Goal: Information Seeking & Learning: Check status

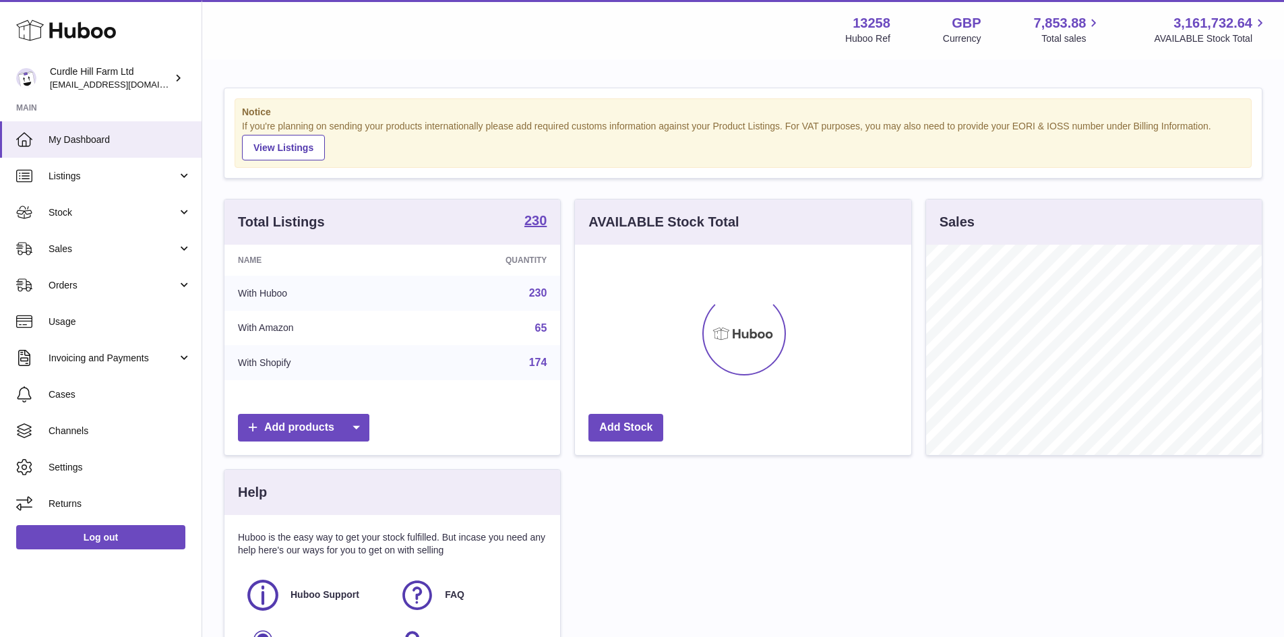
scroll to position [210, 336]
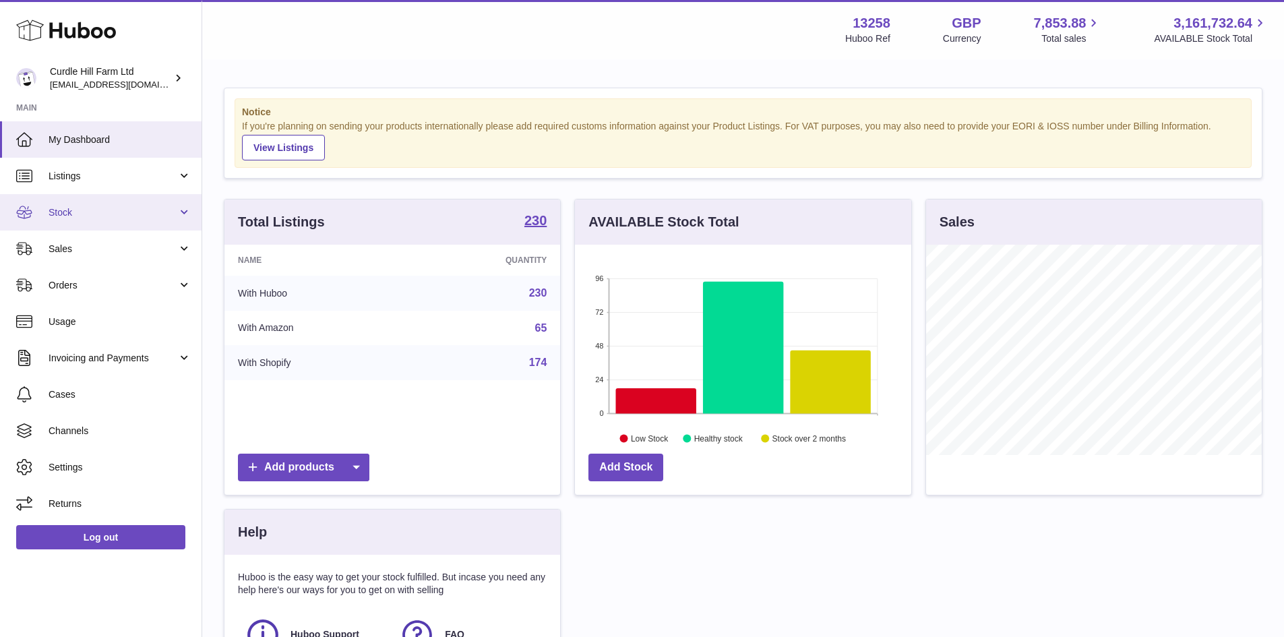
click at [116, 212] on span "Stock" at bounding box center [113, 212] width 129 height 13
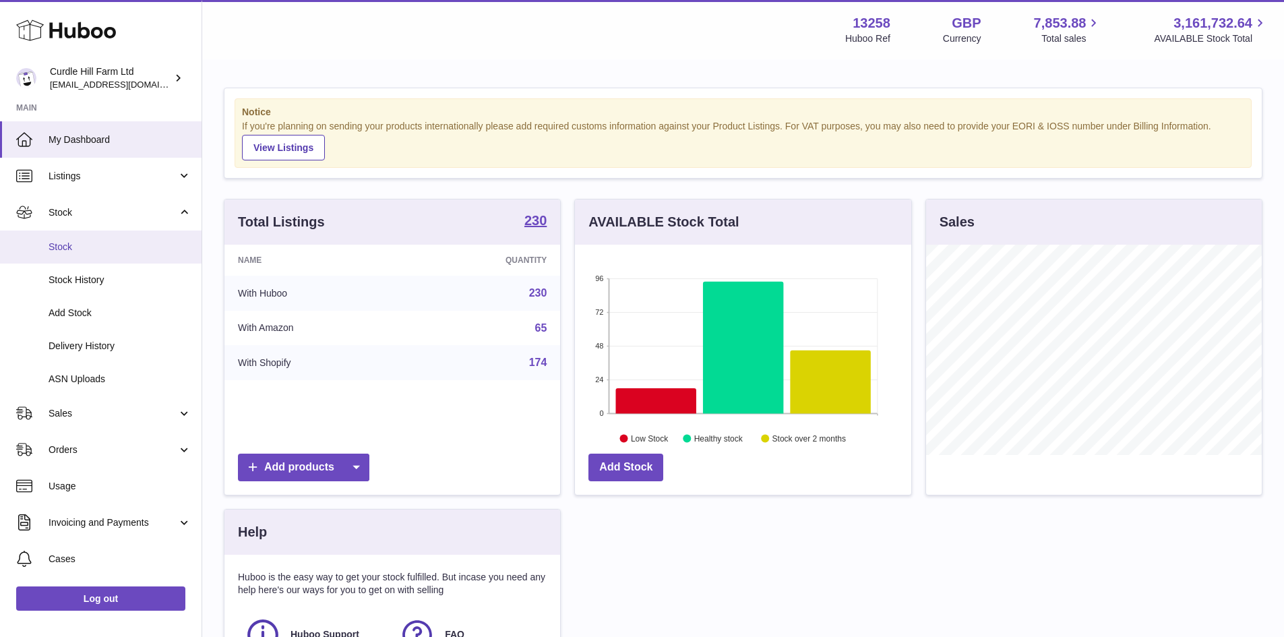
click at [106, 247] on span "Stock" at bounding box center [120, 247] width 143 height 13
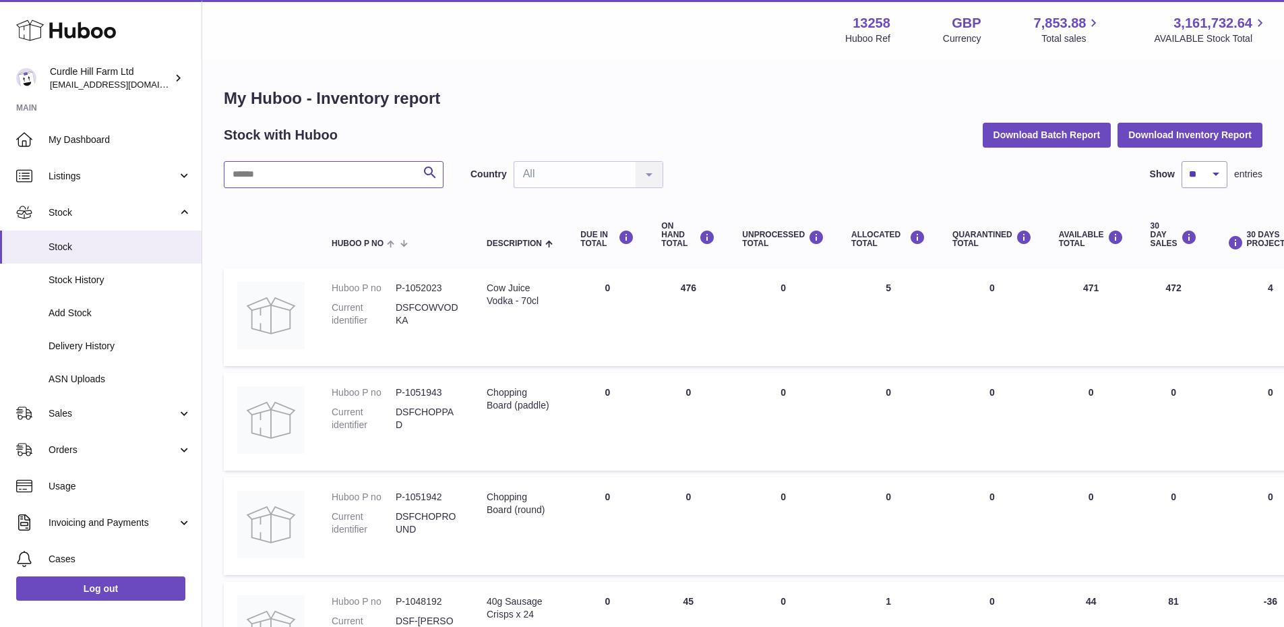
click at [372, 185] on input "text" at bounding box center [334, 174] width 220 height 27
type input "*****"
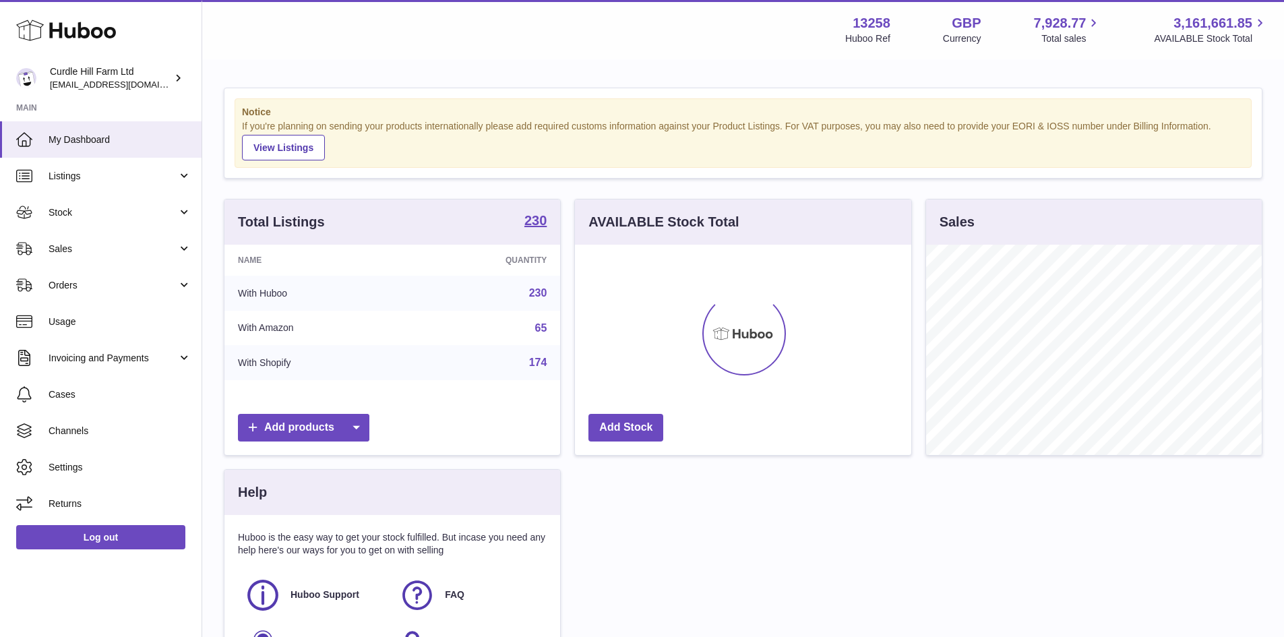
scroll to position [210, 336]
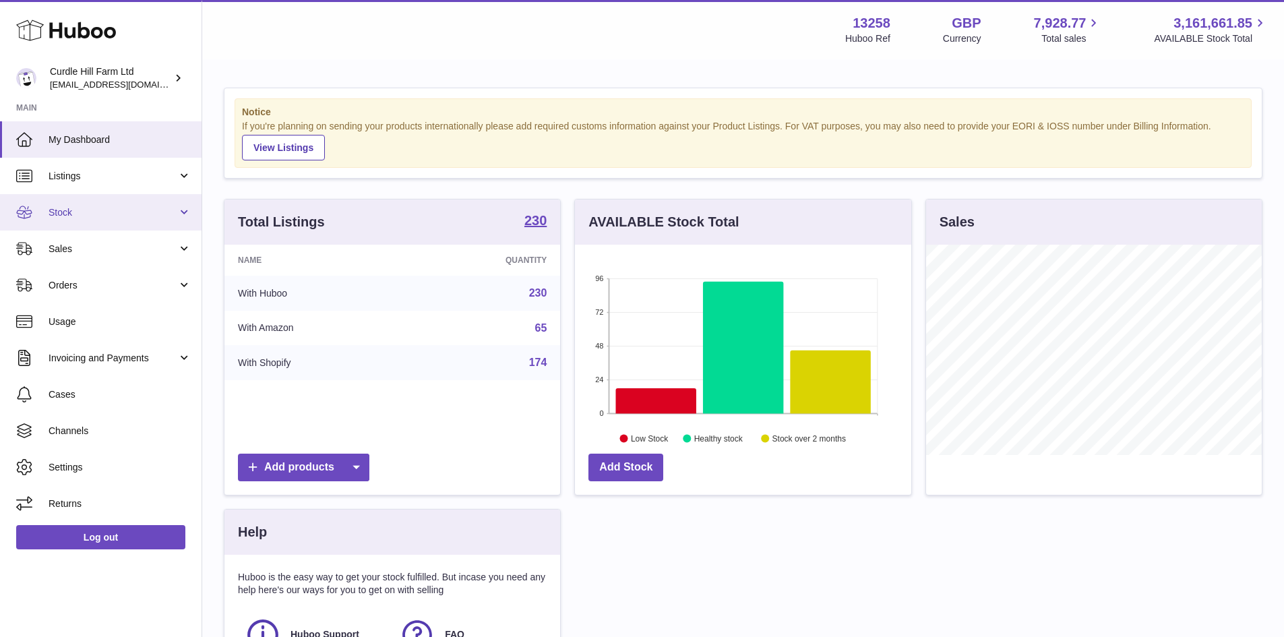
click at [121, 214] on span "Stock" at bounding box center [113, 212] width 129 height 13
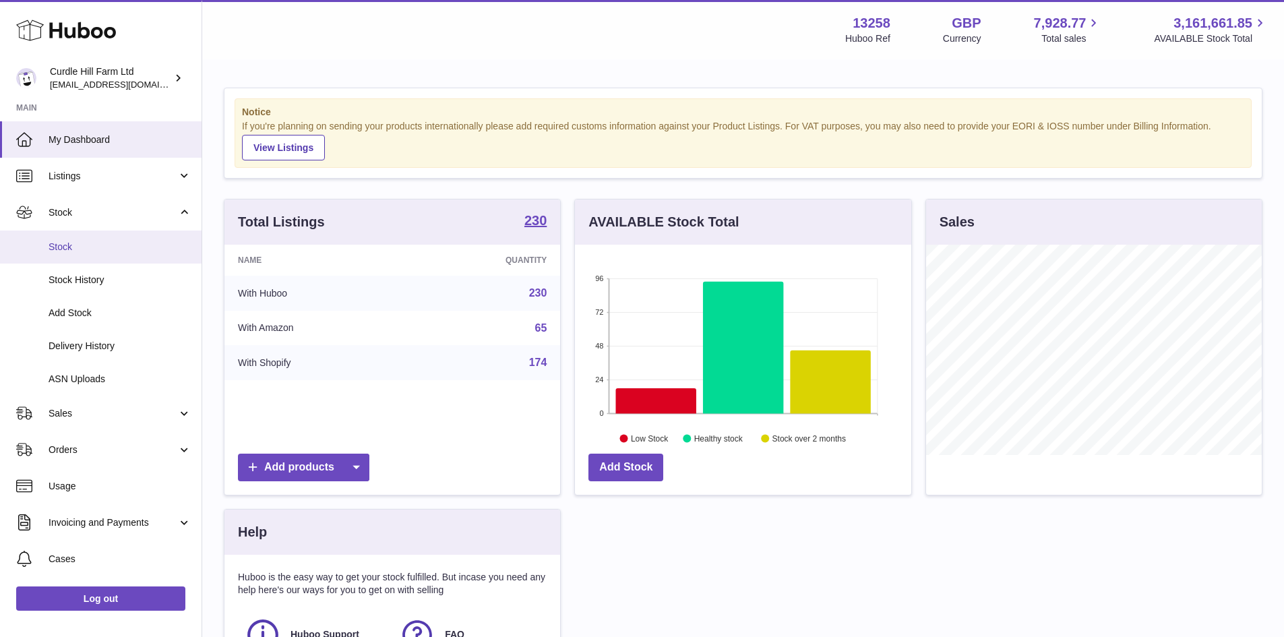
click at [102, 241] on span "Stock" at bounding box center [120, 247] width 143 height 13
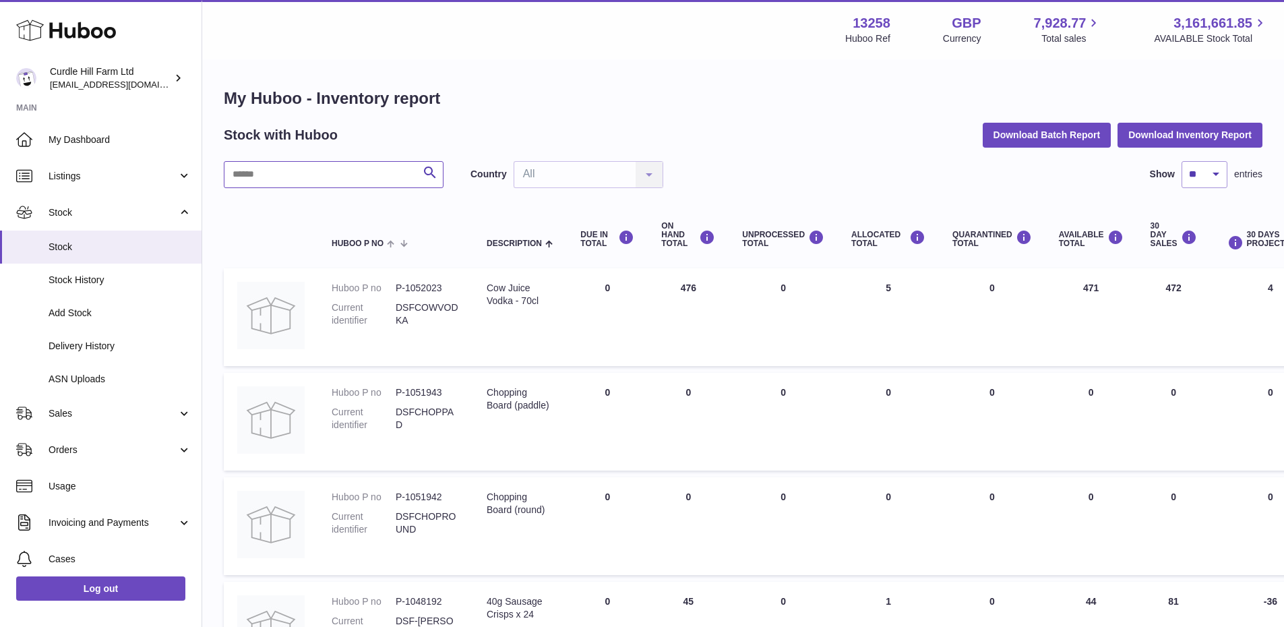
click at [332, 178] on input "text" at bounding box center [334, 174] width 220 height 27
type input "*****"
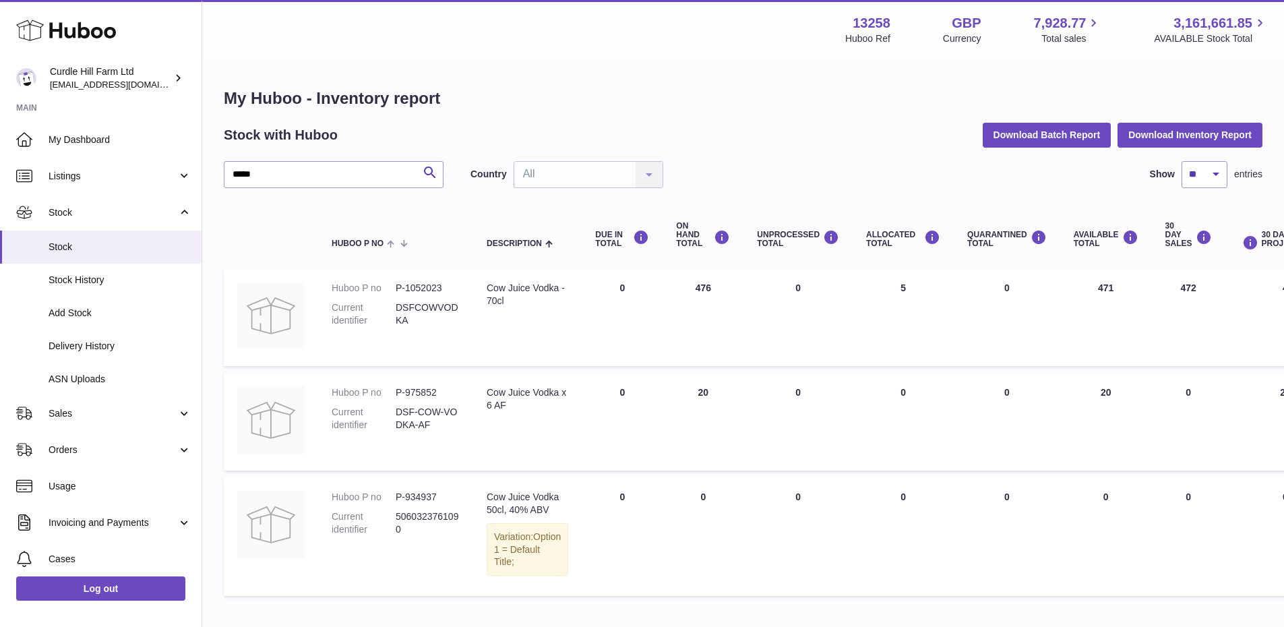
drag, startPoint x: 700, startPoint y: 391, endPoint x: 675, endPoint y: 390, distance: 24.9
click at [675, 390] on td "ON HAND Total 20" at bounding box center [702, 422] width 81 height 98
click at [763, 428] on td "UNPROCESSED Total 0" at bounding box center [797, 422] width 109 height 98
drag, startPoint x: 1072, startPoint y: 293, endPoint x: 1099, endPoint y: 297, distance: 27.9
click at [1099, 297] on td "AVAILABLE Total 471" at bounding box center [1106, 317] width 92 height 98
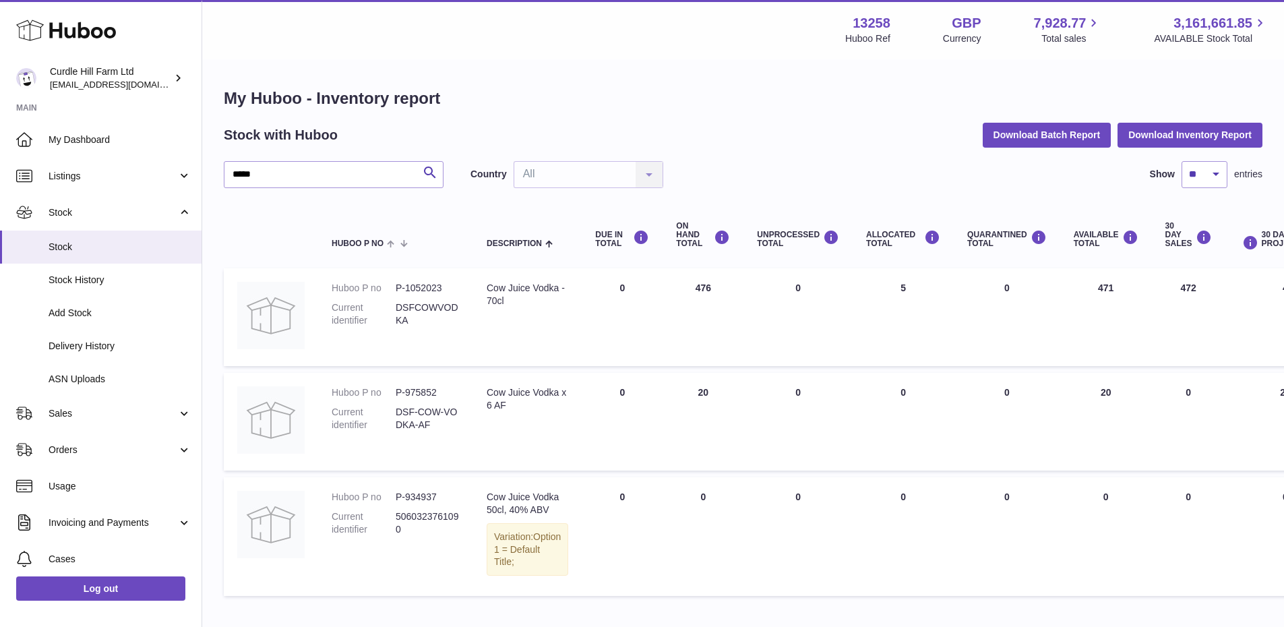
drag, startPoint x: 1063, startPoint y: 396, endPoint x: 1099, endPoint y: 399, distance: 35.8
click at [1099, 399] on td "AVAILABLE Total 20" at bounding box center [1106, 422] width 92 height 98
click at [1120, 416] on td "AVAILABLE Total 20" at bounding box center [1106, 422] width 92 height 98
drag, startPoint x: 657, startPoint y: 289, endPoint x: 1117, endPoint y: 284, distance: 459.7
click at [1117, 284] on tr "Huboo P no P-1052023 Current identifier DSFCOWVODKA Description Cow Juice Vodka…" at bounding box center [852, 317] width 1256 height 98
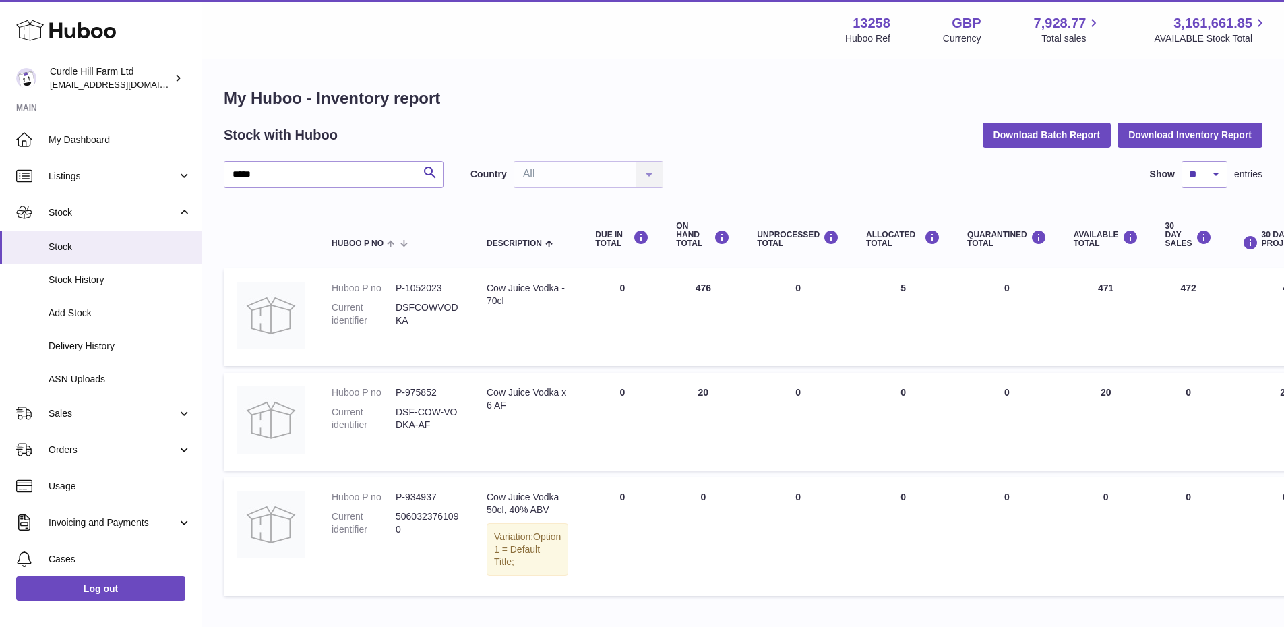
drag, startPoint x: 671, startPoint y: 393, endPoint x: 1117, endPoint y: 385, distance: 446.2
click at [1117, 385] on tr "Huboo P no P-975852 Current identifier DSF-COW-VODKA-AF Description Cow Juice V…" at bounding box center [852, 422] width 1256 height 98
click at [1122, 388] on td "AVAILABLE Total 20" at bounding box center [1106, 422] width 92 height 98
drag, startPoint x: 1125, startPoint y: 392, endPoint x: 660, endPoint y: 393, distance: 465.7
click at [660, 393] on tr "Huboo P no P-975852 Current identifier DSF-COW-VODKA-AF Description Cow Juice V…" at bounding box center [852, 422] width 1256 height 98
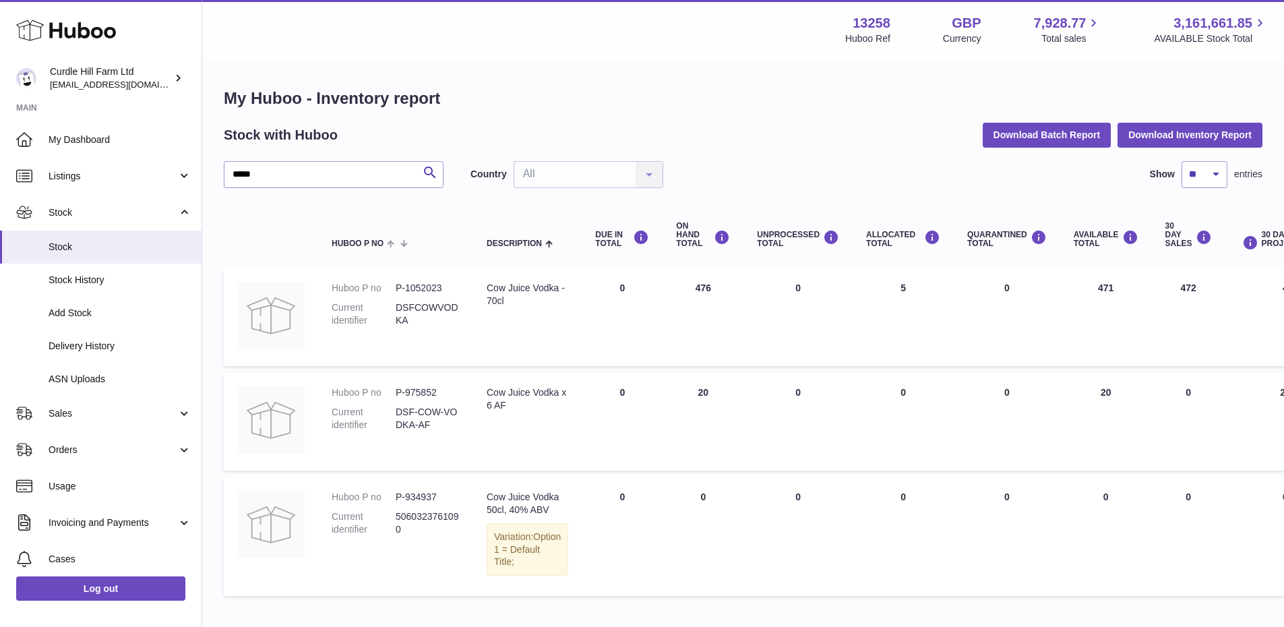
drag, startPoint x: 1057, startPoint y: 285, endPoint x: 653, endPoint y: 287, distance: 404.4
click at [653, 287] on tr "Huboo P no P-1052023 Current identifier DSFCOWVODKA Description Cow Juice Vodka…" at bounding box center [852, 317] width 1256 height 98
click at [743, 317] on td "UNPROCESSED Total 0" at bounding box center [797, 317] width 109 height 98
click at [788, 137] on div "Stock with Huboo Download Batch Report Download Inventory Report" at bounding box center [743, 135] width 1039 height 24
drag, startPoint x: 1109, startPoint y: 396, endPoint x: 677, endPoint y: 284, distance: 446.1
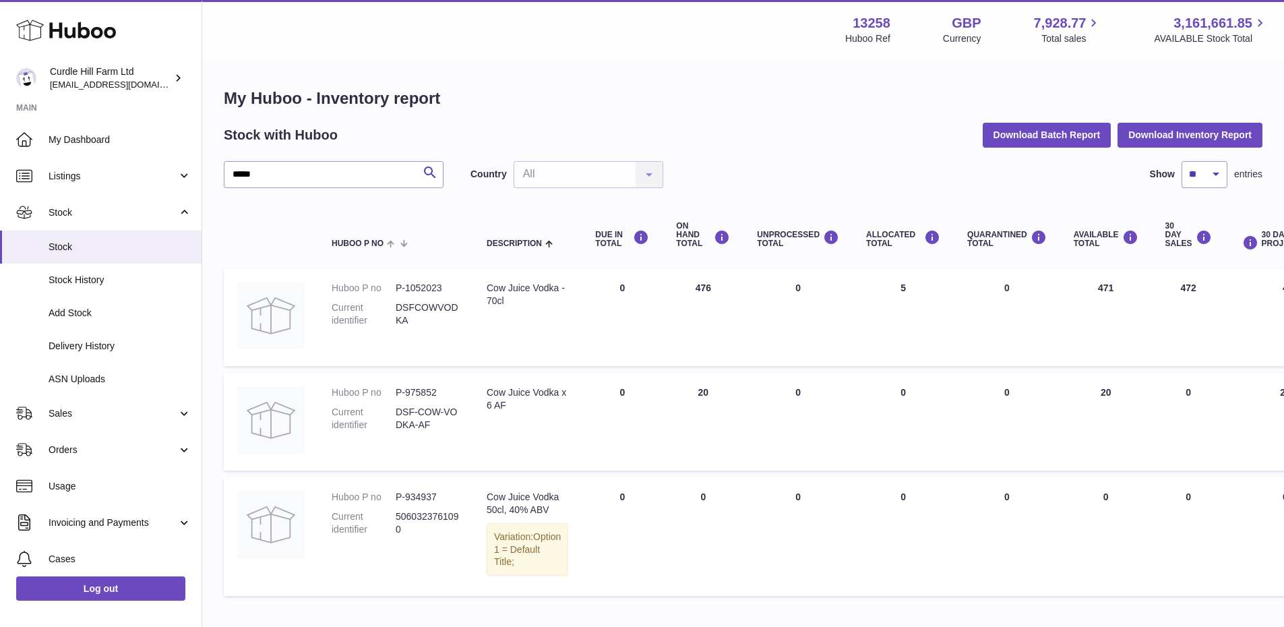
click at [677, 284] on tbody "Huboo P no P-1052023 Current identifier DSFCOWVODKA Description Cow Juice Vodka…" at bounding box center [852, 432] width 1256 height 328
click at [752, 359] on td "UNPROCESSED Total 0" at bounding box center [797, 317] width 109 height 98
click at [691, 287] on td "ON HAND Total 476" at bounding box center [702, 317] width 81 height 98
drag, startPoint x: 675, startPoint y: 285, endPoint x: 1121, endPoint y: 410, distance: 462.6
click at [1121, 410] on tbody "Huboo P no P-1052023 Current identifier DSFCOWVODKA Description Cow Juice Vodka…" at bounding box center [852, 432] width 1256 height 328
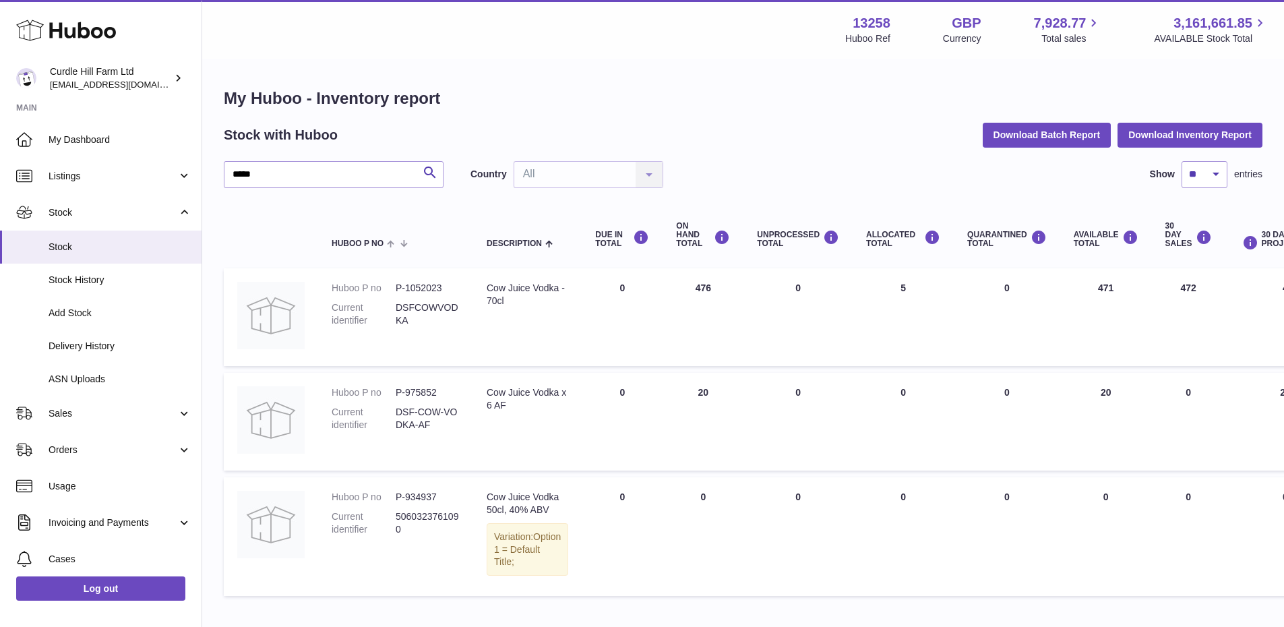
click at [1152, 401] on td "30 DAY SALES 0" at bounding box center [1188, 422] width 73 height 98
drag, startPoint x: 1101, startPoint y: 398, endPoint x: 677, endPoint y: 286, distance: 438.3
click at [673, 284] on tbody "Huboo P no P-1052023 Current identifier DSFCOWVODKA Description Cow Juice Vodka…" at bounding box center [852, 432] width 1256 height 328
click at [689, 293] on td "ON HAND Total 476" at bounding box center [702, 317] width 81 height 98
drag, startPoint x: 679, startPoint y: 284, endPoint x: 1127, endPoint y: 387, distance: 459.9
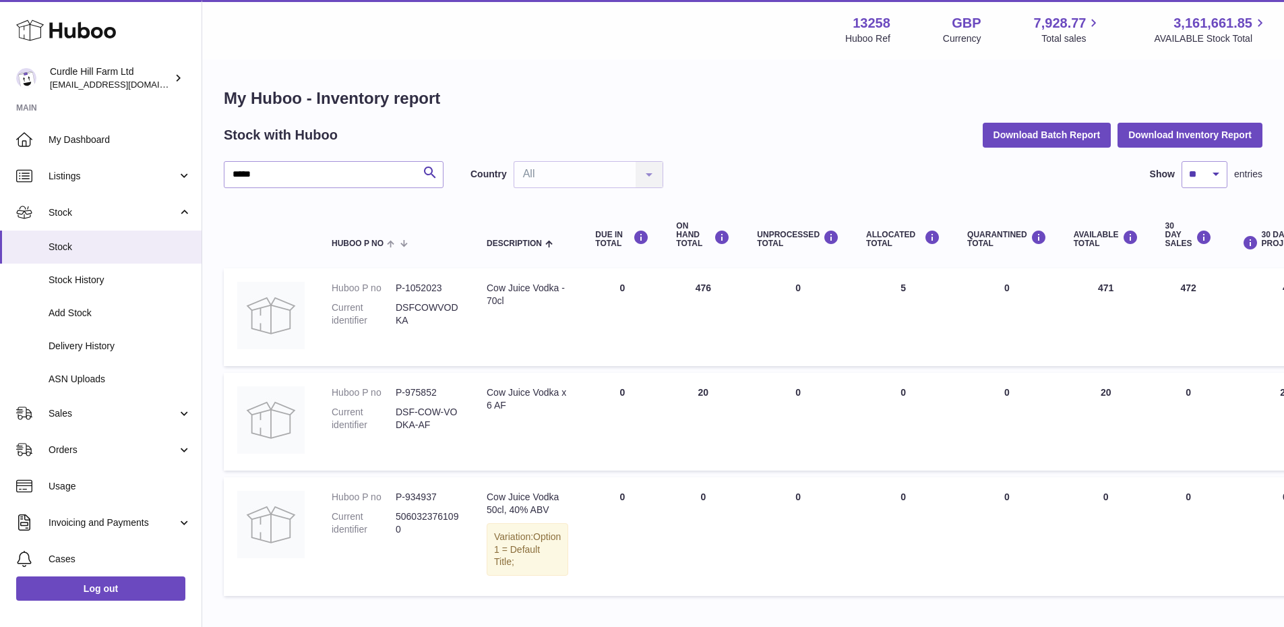
click at [1127, 387] on tbody "Huboo P no P-1052023 Current identifier DSFCOWVODKA Description Cow Juice Vodka…" at bounding box center [852, 432] width 1256 height 328
drag, startPoint x: 1132, startPoint y: 394, endPoint x: 675, endPoint y: 286, distance: 469.5
click at [675, 286] on tbody "Huboo P no P-1052023 Current identifier DSFCOWVODKA Description Cow Juice Vodka…" at bounding box center [852, 432] width 1256 height 328
click at [773, 328] on td "UNPROCESSED Total 0" at bounding box center [797, 317] width 109 height 98
click at [100, 179] on span "Listings" at bounding box center [113, 176] width 129 height 13
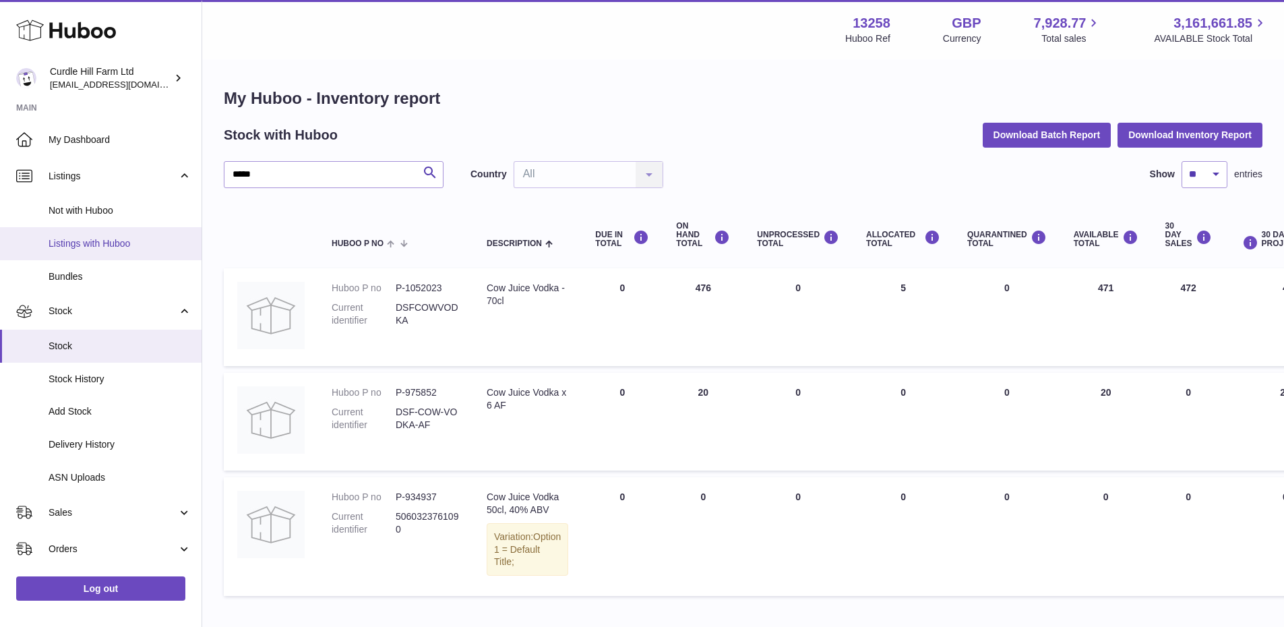
click at [127, 241] on span "Listings with Huboo" at bounding box center [120, 243] width 143 height 13
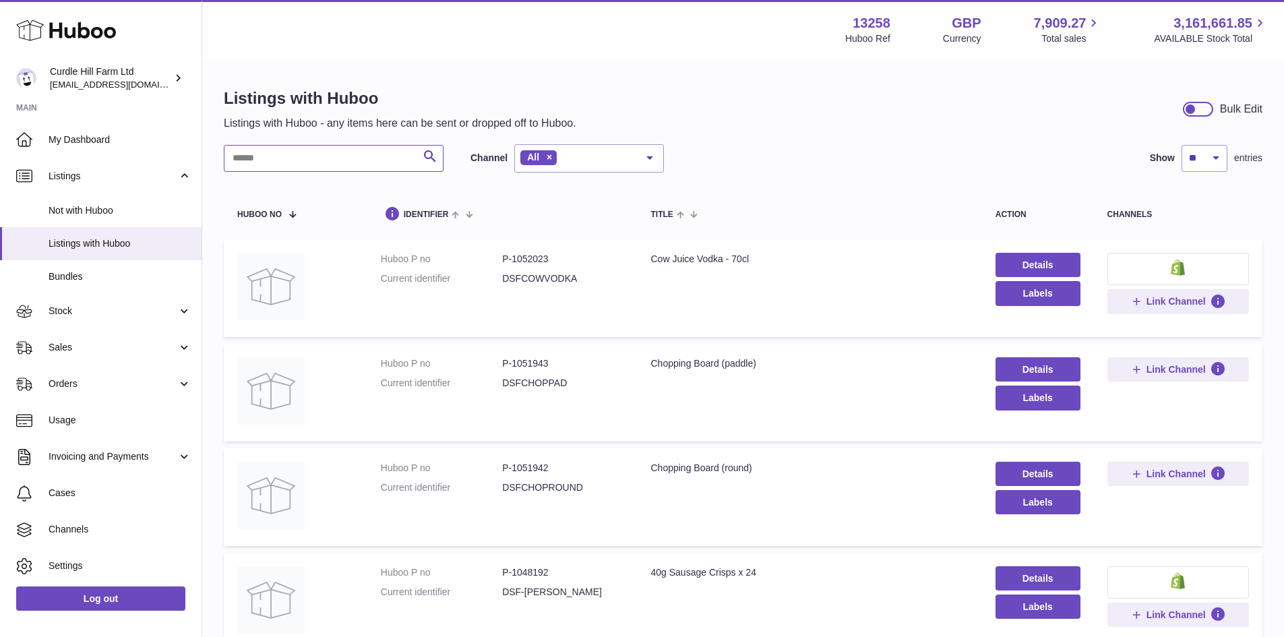
click at [337, 166] on input "text" at bounding box center [334, 158] width 220 height 27
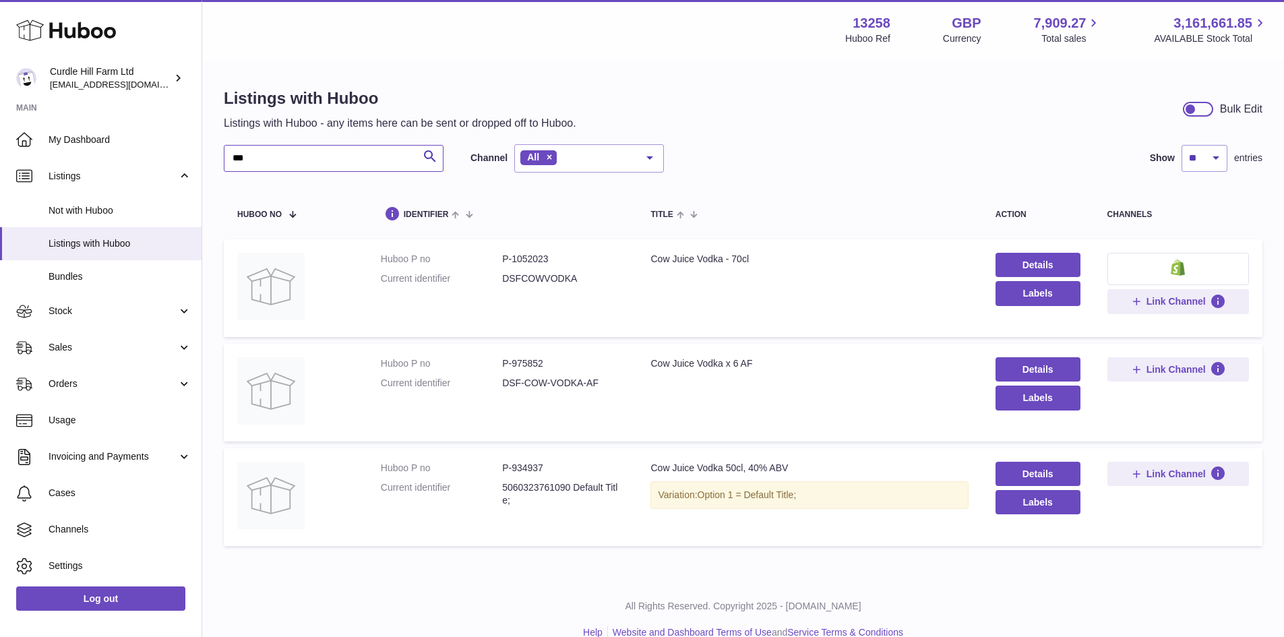
type input "***"
drag, startPoint x: 629, startPoint y: 380, endPoint x: 501, endPoint y: 389, distance: 128.4
click at [501, 389] on td "Huboo P no P-975852 Current identifier DSF-COW-VODKA-AF" at bounding box center [502, 393] width 270 height 98
drag, startPoint x: 592, startPoint y: 283, endPoint x: 503, endPoint y: 285, distance: 88.3
click at [503, 285] on dd "DSFCOWVODKA" at bounding box center [562, 278] width 121 height 13
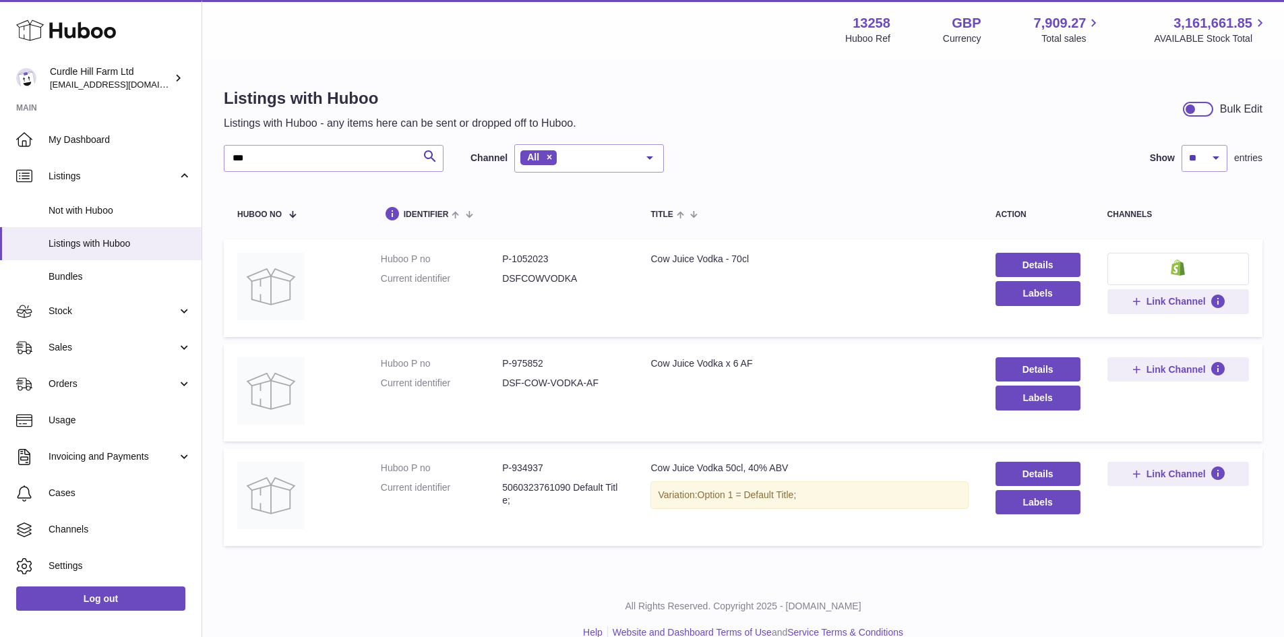
click at [632, 280] on td "Huboo P no P-1052023 Current identifier DSFCOWVODKA" at bounding box center [502, 288] width 270 height 98
click at [793, 178] on div "*** Search Channel All All eBay Amazon Shopify Woocommerce Etsy No elements fou…" at bounding box center [743, 348] width 1039 height 408
drag, startPoint x: 578, startPoint y: 280, endPoint x: 501, endPoint y: 278, distance: 77.5
click at [502, 278] on dd "DSFCOWVODKA" at bounding box center [562, 278] width 121 height 13
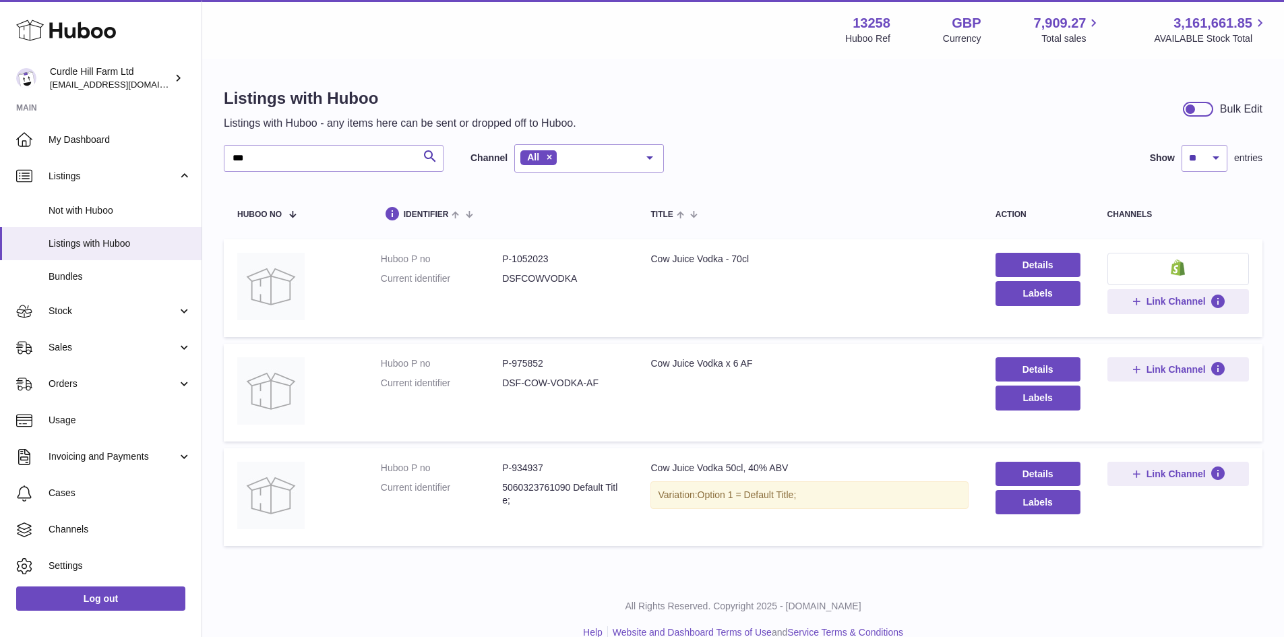
drag, startPoint x: 501, startPoint y: 278, endPoint x: 569, endPoint y: 277, distance: 68.8
click at [569, 277] on dd "DSFCOWVODKA" at bounding box center [562, 278] width 121 height 13
click at [586, 275] on dd "DSFCOWVODKA" at bounding box center [562, 278] width 121 height 13
click at [1017, 365] on link "Details" at bounding box center [1037, 369] width 85 height 24
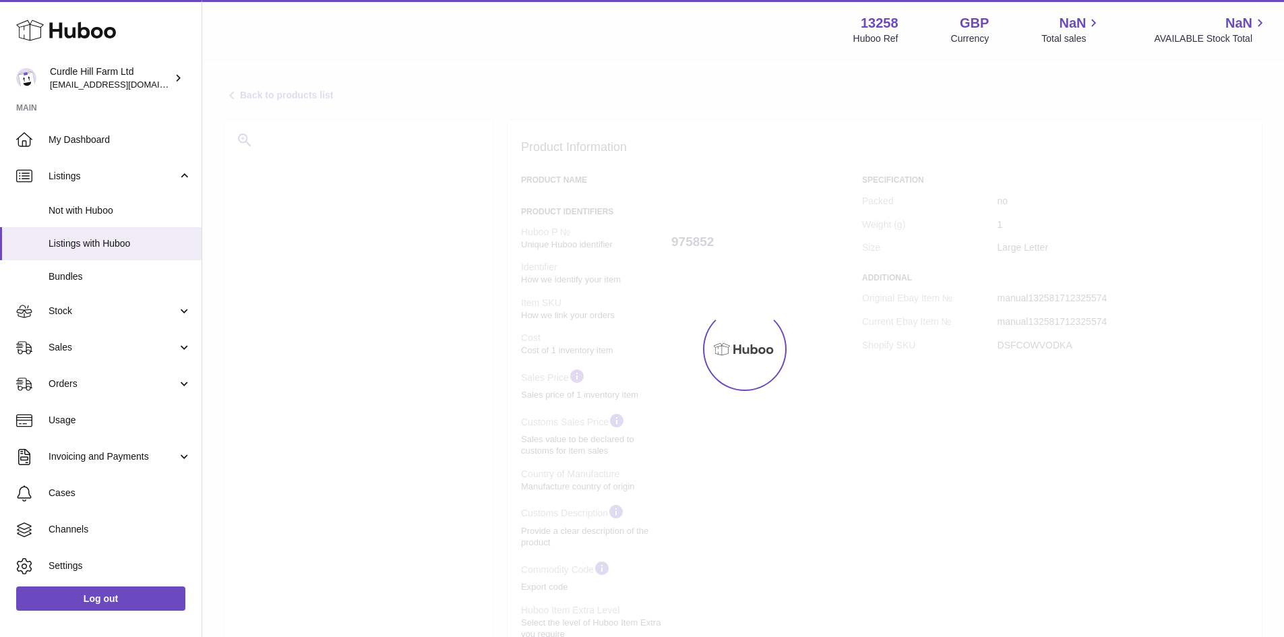
select select
select select "****"
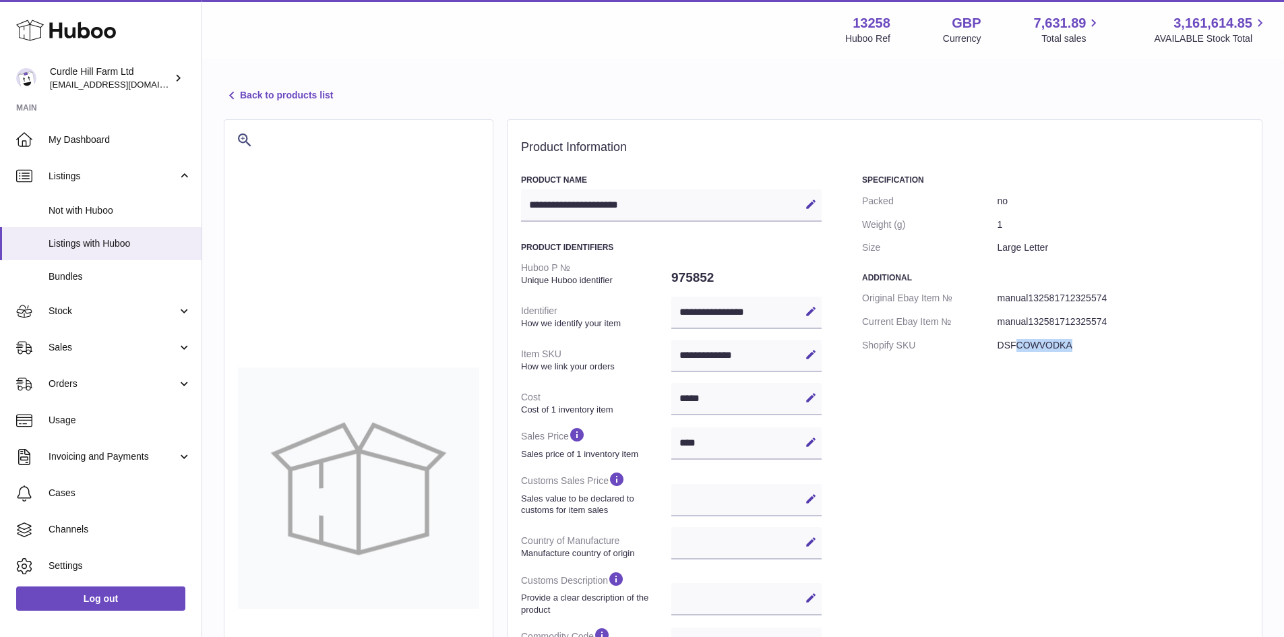
drag, startPoint x: 1016, startPoint y: 334, endPoint x: 1101, endPoint y: 336, distance: 84.9
click at [1101, 336] on dd "DSFCOWVODKA" at bounding box center [1122, 346] width 251 height 24
click at [1196, 311] on dd "manual132581712325574" at bounding box center [1122, 322] width 251 height 24
click at [228, 96] on icon at bounding box center [232, 96] width 16 height 16
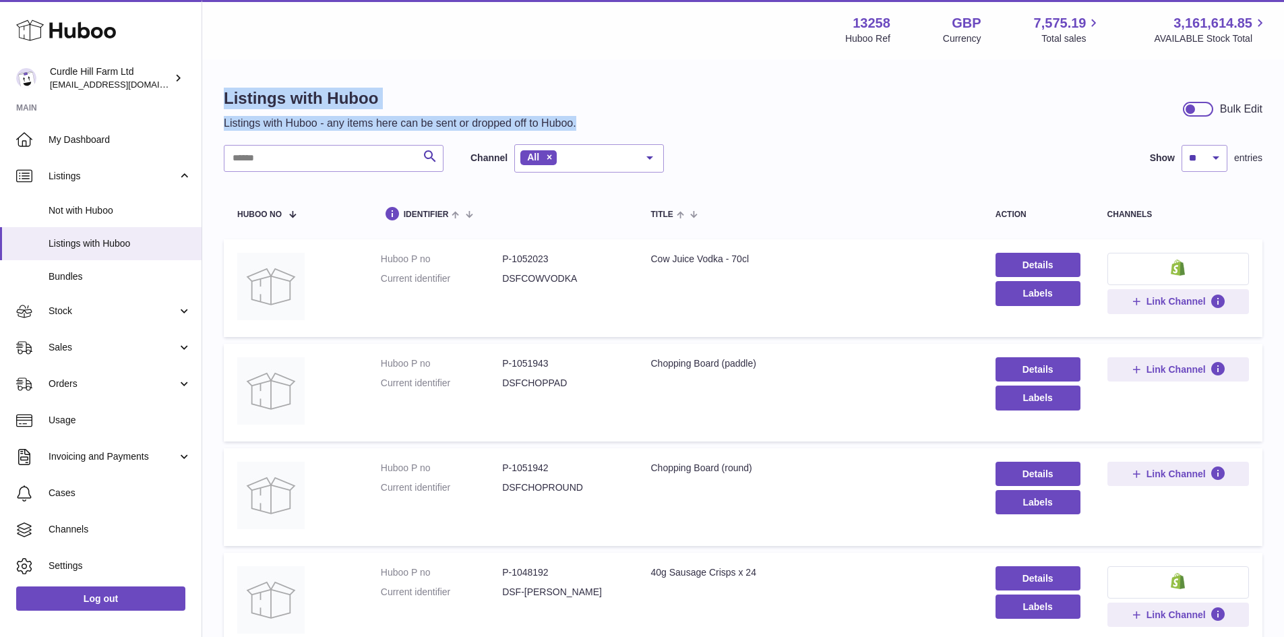
drag, startPoint x: 636, startPoint y: 117, endPoint x: 226, endPoint y: 96, distance: 409.6
click at [226, 96] on div "Listings with Huboo Listings with Huboo - any items here can be sent or dropped…" at bounding box center [743, 109] width 1039 height 43
click at [226, 96] on h1 "Listings with Huboo" at bounding box center [400, 99] width 352 height 22
drag, startPoint x: 226, startPoint y: 96, endPoint x: 627, endPoint y: 129, distance: 402.4
click at [627, 129] on div "Listings with Huboo Listings with Huboo - any items here can be sent or dropped…" at bounding box center [743, 109] width 1039 height 43
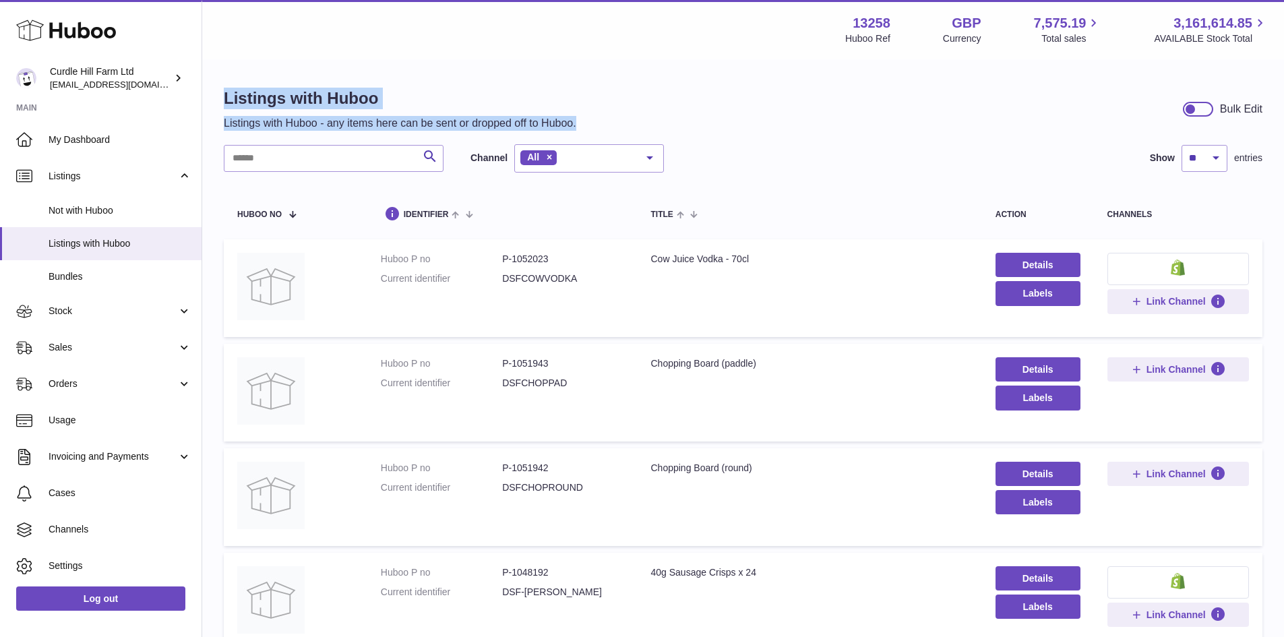
click at [653, 117] on div "Listings with Huboo Listings with Huboo - any items here can be sent or dropped…" at bounding box center [743, 109] width 1039 height 43
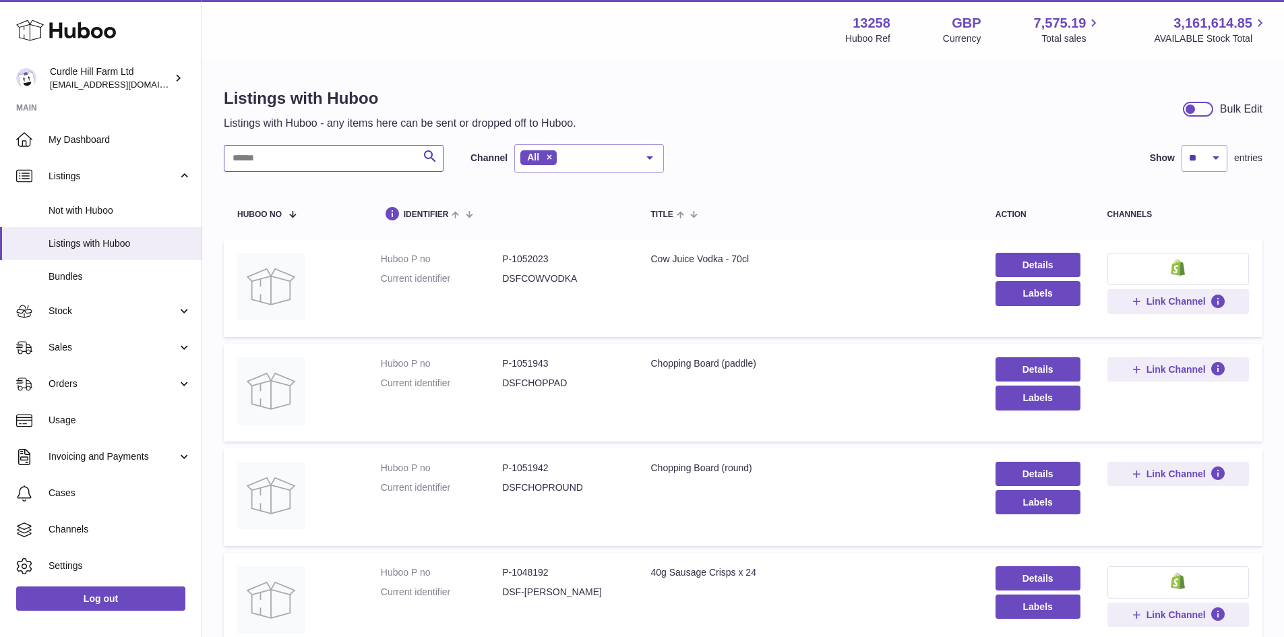
click at [321, 150] on input "text" at bounding box center [334, 158] width 220 height 27
type input "*****"
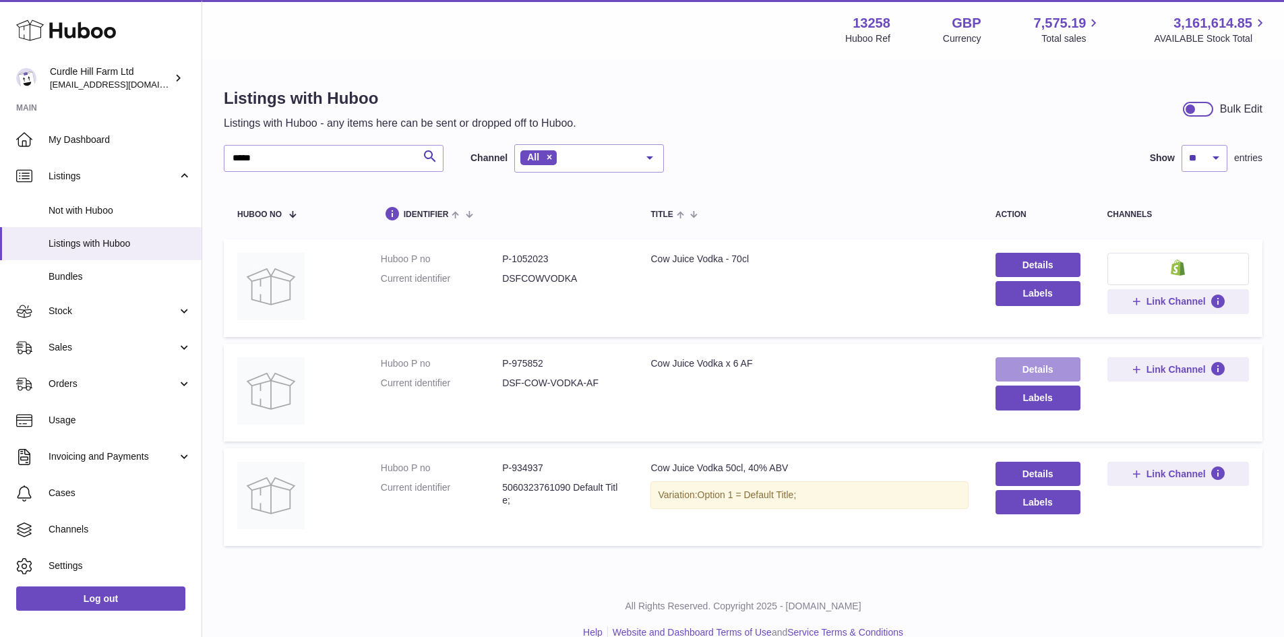
click at [1035, 370] on link "Details" at bounding box center [1037, 369] width 85 height 24
drag, startPoint x: 1029, startPoint y: 365, endPoint x: 1036, endPoint y: 367, distance: 6.9
click at [1029, 365] on link "Details" at bounding box center [1037, 369] width 85 height 24
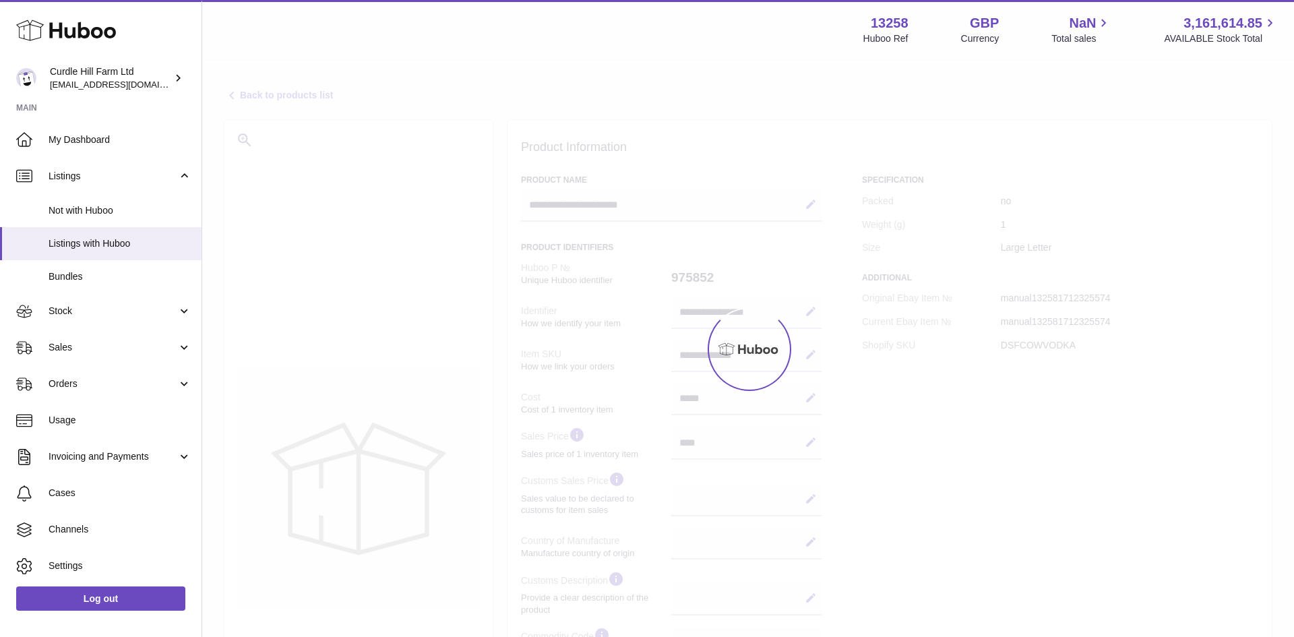
select select
select select "****"
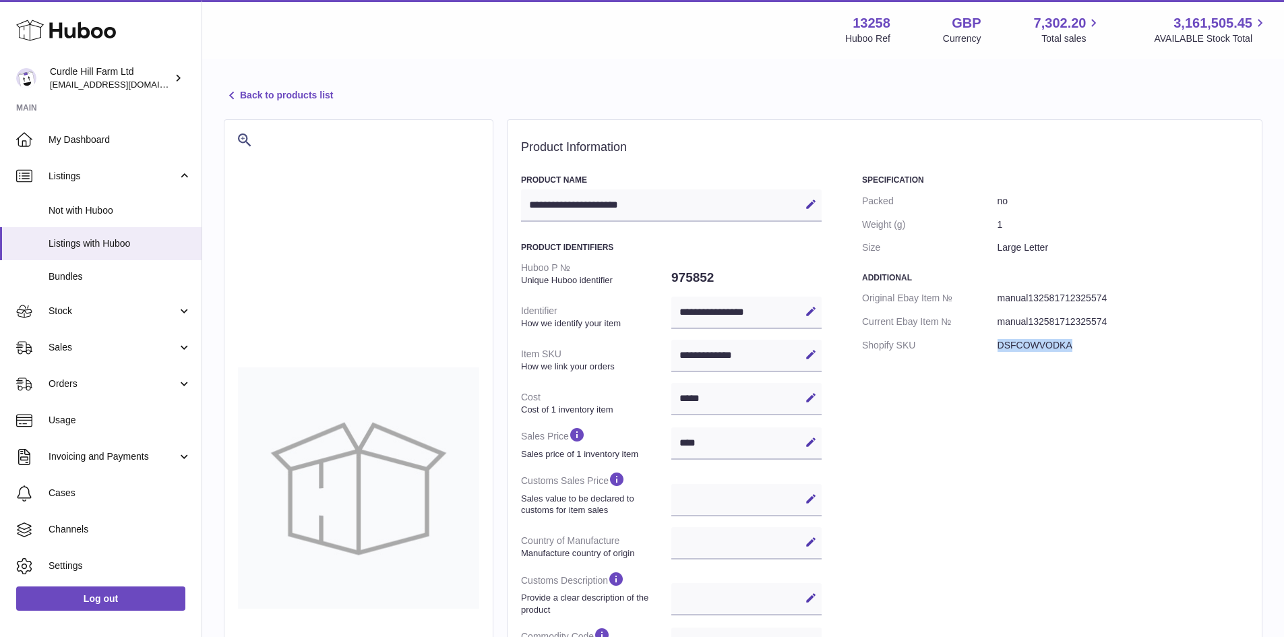
drag, startPoint x: 1084, startPoint y: 346, endPoint x: 987, endPoint y: 344, distance: 96.4
click at [987, 344] on dl "Original Ebay Item № manual132581712325574 Current Ebay Item № manual1325817123…" at bounding box center [1055, 321] width 386 height 71
click at [1079, 352] on dd "DSFCOWVODKA" at bounding box center [1122, 346] width 251 height 24
click at [289, 91] on link "Back to products list" at bounding box center [278, 96] width 109 height 16
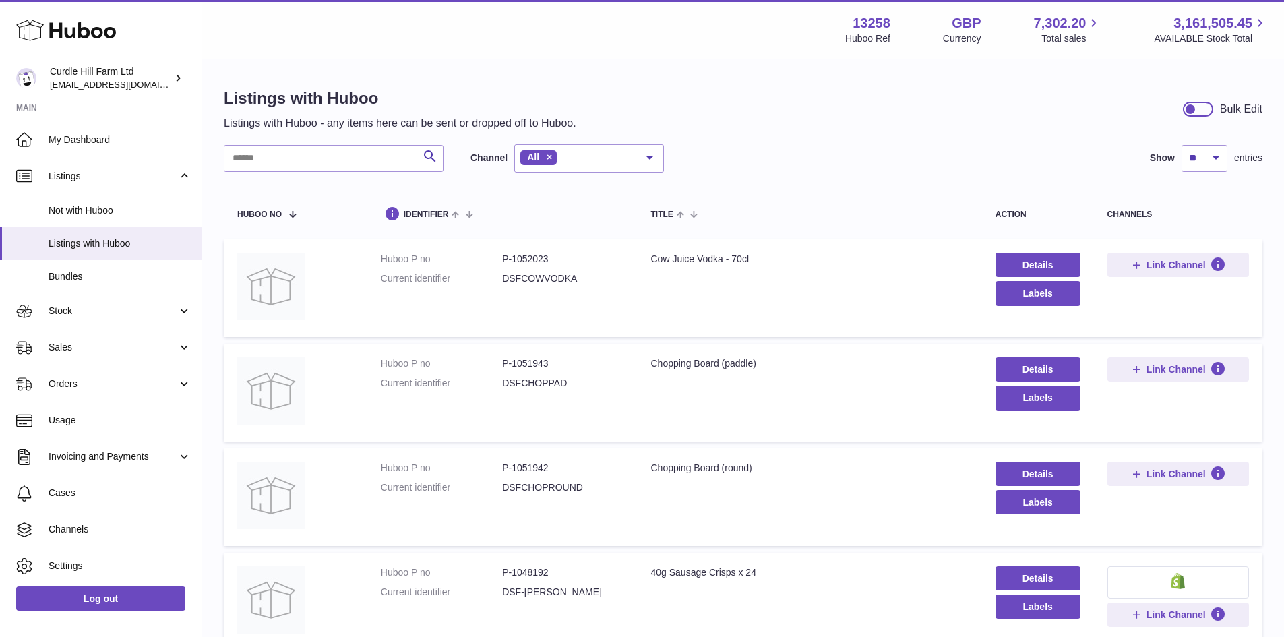
click at [889, 115] on div "Listings with Huboo Listings with Huboo - any items here can be sent or dropped…" at bounding box center [743, 109] width 1039 height 43
click at [1065, 261] on link "Details" at bounding box center [1037, 265] width 85 height 24
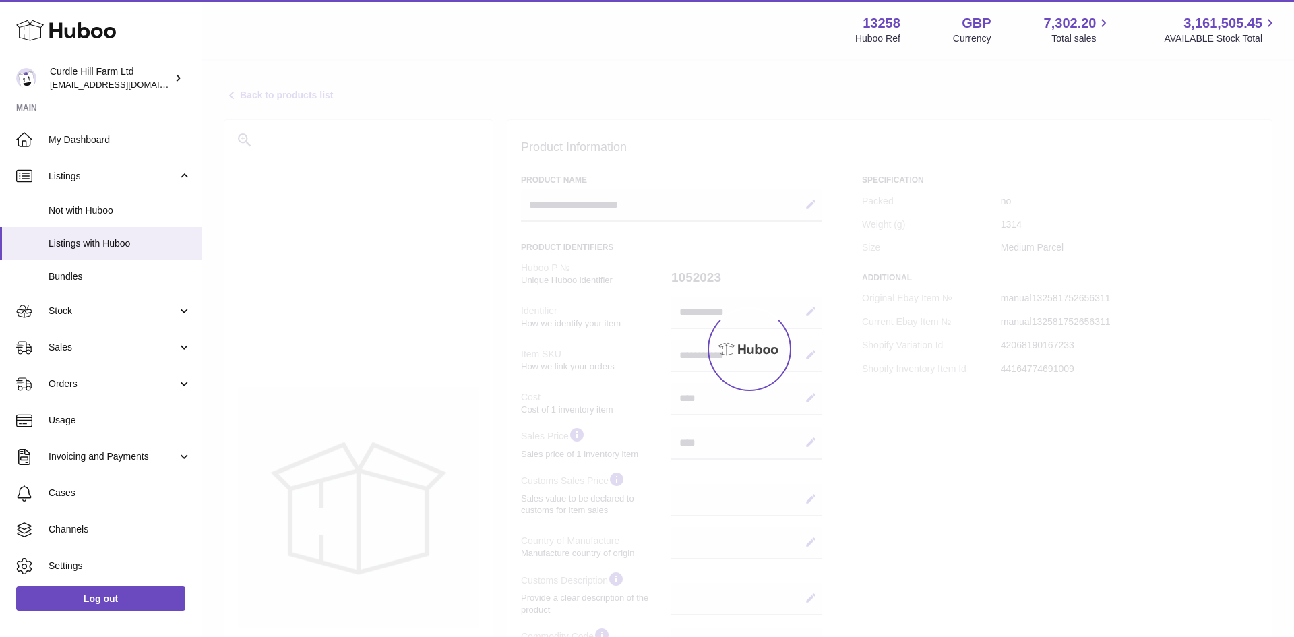
select select
select select "****"
